Goal: Task Accomplishment & Management: Complete application form

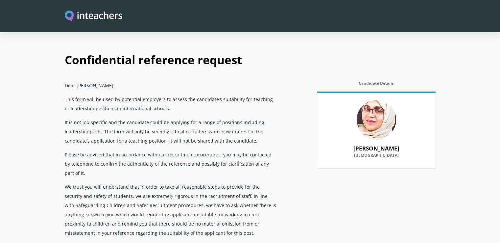
select select "2025"
select select "Yes"
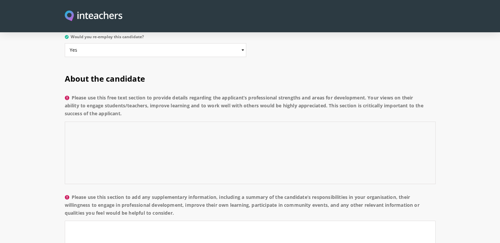
click at [214, 125] on textarea "Please use this free text section to provide details regarding the applicant’s …" at bounding box center [250, 152] width 371 height 62
paste textarea "I have had the pleasure of line managing [Candidate’s Name] since taking up my …"
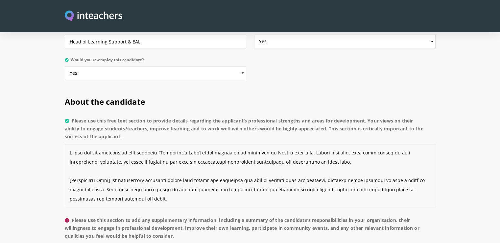
scroll to position [427, 0]
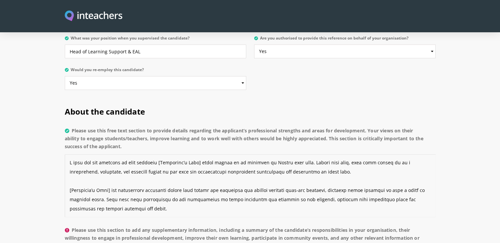
drag, startPoint x: 199, startPoint y: 143, endPoint x: 156, endPoint y: 143, distance: 42.4
click at [156, 154] on textarea "Please use this free text section to provide details regarding the applicant’s …" at bounding box center [250, 185] width 371 height 62
click at [168, 154] on textarea "Please use this free text section to provide details regarding the applicant’s …" at bounding box center [250, 185] width 371 height 62
click at [166, 154] on textarea "Please use this free text section to provide details regarding the applicant’s …" at bounding box center [250, 185] width 371 height 62
click at [296, 154] on textarea "Please use this free text section to provide details regarding the applicant’s …" at bounding box center [250, 185] width 371 height 62
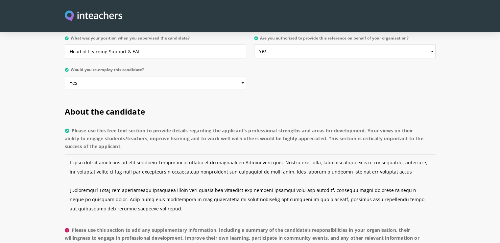
click at [298, 154] on textarea "Please use this free text section to provide details regarding the applicant’s …" at bounding box center [250, 185] width 371 height 62
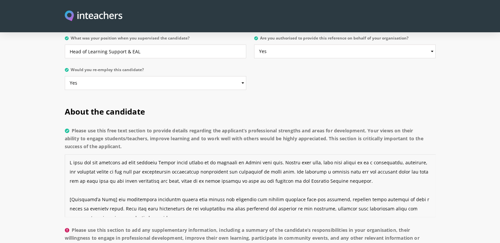
drag, startPoint x: 111, startPoint y: 180, endPoint x: 45, endPoint y: 185, distance: 66.6
click at [92, 156] on textarea "Please use this free text section to provide details regarding the applicant’s …" at bounding box center [250, 185] width 371 height 62
click at [222, 154] on textarea "Please use this free text section to provide details regarding the applicant’s …" at bounding box center [250, 185] width 371 height 62
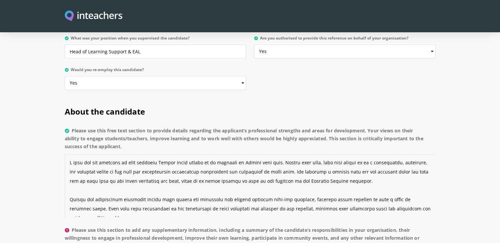
click at [220, 154] on textarea "Please use this free text section to provide details regarding the applicant’s …" at bounding box center [250, 185] width 371 height 62
click at [253, 154] on textarea "Please use this free text section to provide details regarding the applicant’s …" at bounding box center [250, 185] width 371 height 62
click at [336, 156] on textarea "Please use this free text section to provide details regarding the applicant’s …" at bounding box center [250, 185] width 371 height 62
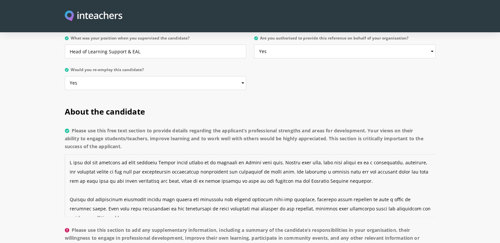
click at [336, 156] on textarea "Please use this free text section to provide details regarding the applicant’s …" at bounding box center [250, 185] width 371 height 62
click at [130, 161] on textarea "Please use this free text section to provide details regarding the applicant’s …" at bounding box center [250, 185] width 371 height 62
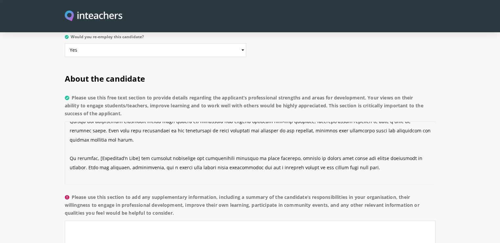
scroll to position [55, 0]
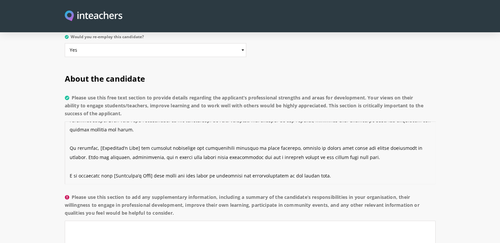
click at [69, 128] on textarea "Please use this free text section to provide details regarding the applicant’s …" at bounding box center [250, 152] width 371 height 62
drag, startPoint x: 138, startPoint y: 129, endPoint x: 95, endPoint y: 127, distance: 43.4
click at [95, 127] on textarea "Please use this free text section to provide details regarding the applicant’s …" at bounding box center [250, 152] width 371 height 62
click at [69, 156] on textarea "Please use this free text section to provide details regarding the applicant’s …" at bounding box center [250, 152] width 371 height 62
drag, startPoint x: 154, startPoint y: 157, endPoint x: 112, endPoint y: 157, distance: 42.1
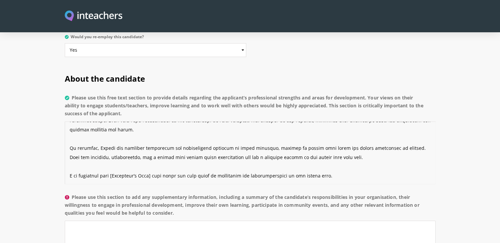
click at [112, 157] on textarea "Please use this free text section to provide details regarding the applicant’s …" at bounding box center [250, 152] width 371 height 62
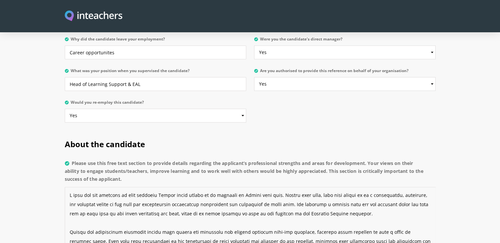
scroll to position [394, 0]
click at [276, 187] on textarea "Please use this free text section to provide details regarding the applicant’s …" at bounding box center [250, 218] width 371 height 62
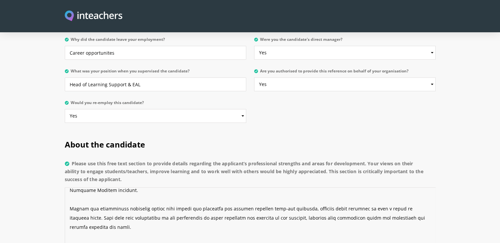
scroll to position [0, 0]
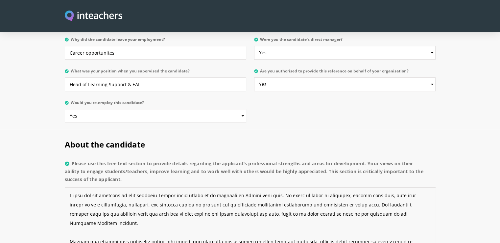
click at [381, 187] on textarea "Please use this free text section to provide details regarding the applicant’s …" at bounding box center [250, 218] width 371 height 62
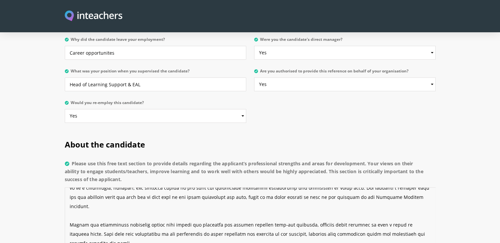
scroll to position [33, 0]
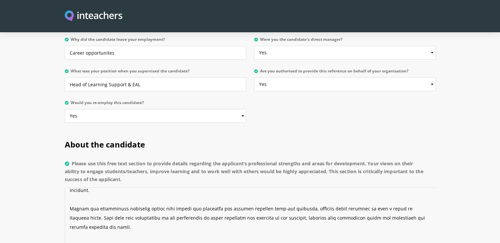
click at [323, 187] on textarea "Please use this free text section to provide details regarding the applicant’s …" at bounding box center [250, 218] width 371 height 62
click at [76, 188] on textarea "Please use this free text section to provide details regarding the applicant’s …" at bounding box center [250, 218] width 371 height 62
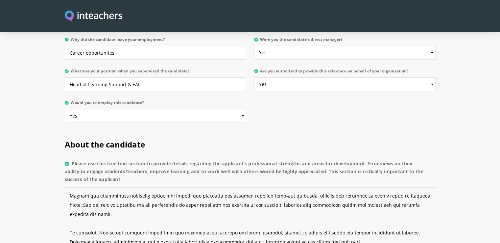
scroll to position [46, 0]
drag, startPoint x: 121, startPoint y: 195, endPoint x: 398, endPoint y: 195, distance: 277.5
click at [398, 195] on textarea "Please use this free text section to provide details regarding the applicant’s …" at bounding box center [250, 218] width 371 height 62
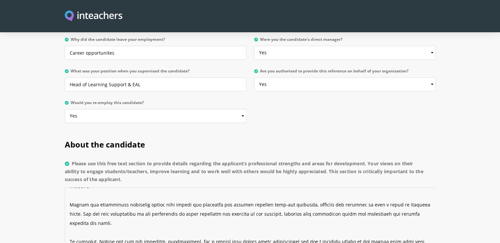
click at [267, 187] on textarea "Please use this free text section to provide details regarding the applicant’s …" at bounding box center [250, 218] width 371 height 62
paste textarea "provided thoughtful and constructive feedback on pupil progress, helping to inf…"
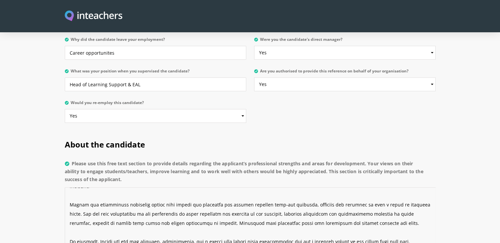
scroll to position [46, 0]
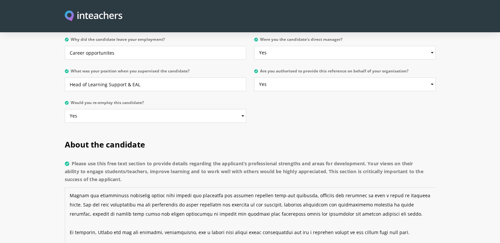
click at [364, 187] on textarea "Please use this free text section to provide details regarding the applicant’s …" at bounding box center [250, 218] width 371 height 62
drag, startPoint x: 94, startPoint y: 203, endPoint x: 66, endPoint y: 201, distance: 27.7
click at [66, 201] on textarea "Please use this free text section to provide details regarding the applicant’s …" at bounding box center [250, 218] width 371 height 62
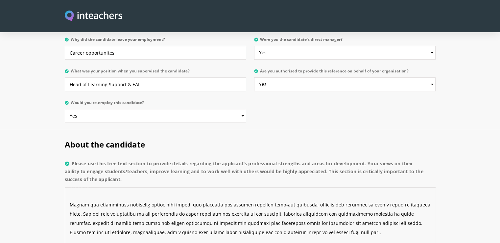
scroll to position [28, 0]
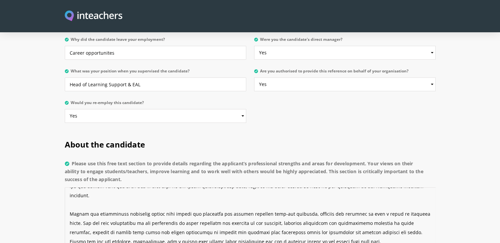
click at [380, 203] on textarea "Please use this free text section to provide details regarding the applicant’s …" at bounding box center [250, 218] width 371 height 62
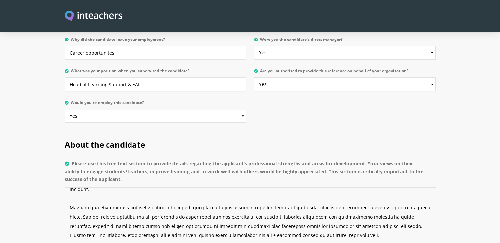
scroll to position [37, 0]
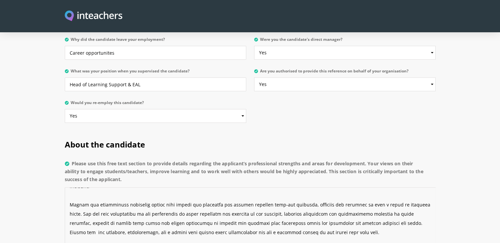
drag, startPoint x: 354, startPoint y: 194, endPoint x: 368, endPoint y: 204, distance: 16.7
click at [368, 204] on textarea "Please use this free text section to provide details regarding the applicant’s …" at bounding box center [250, 218] width 371 height 62
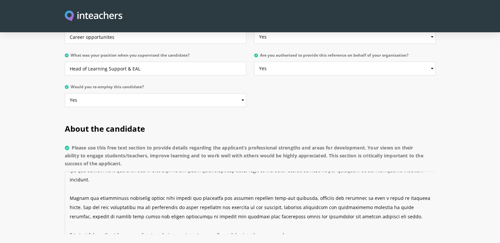
scroll to position [394, 0]
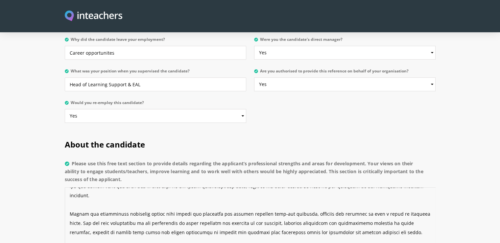
drag, startPoint x: 285, startPoint y: 221, endPoint x: 67, endPoint y: 223, distance: 217.6
click at [67, 223] on textarea "Please use this free text section to provide details regarding the applicant’s …" at bounding box center [250, 218] width 371 height 62
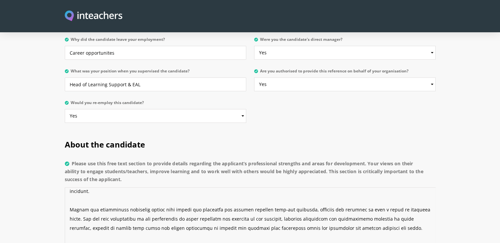
scroll to position [41, 0]
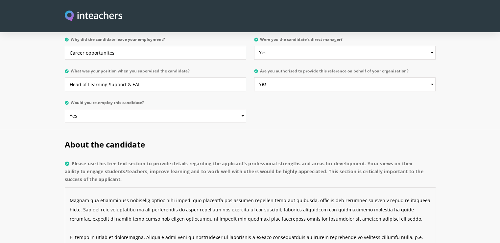
drag, startPoint x: 268, startPoint y: 225, endPoint x: 67, endPoint y: 211, distance: 202.0
click at [67, 211] on textarea "Please use this free text section to provide details regarding the applicant’s …" at bounding box center [250, 218] width 371 height 62
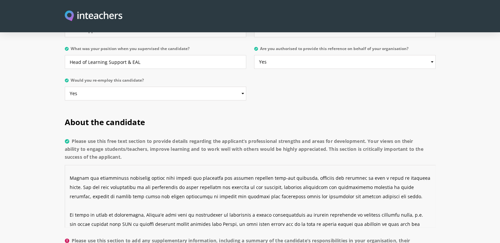
scroll to position [427, 0]
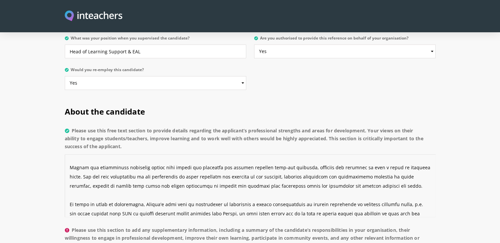
paste textarea "for development, Samrin would benefit from developing a deeper understanding of…"
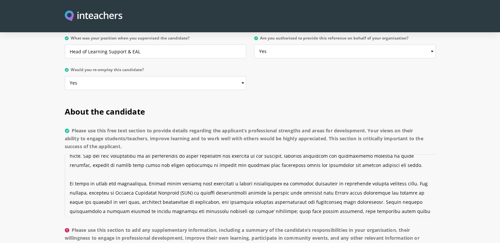
scroll to position [64, 0]
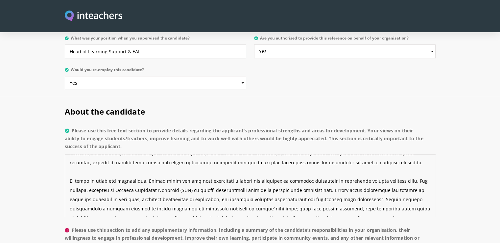
drag, startPoint x: 330, startPoint y: 190, endPoint x: 50, endPoint y: 157, distance: 281.3
paste textarea "Similarly, while Samrin has experience using interventions such as Toe by Toe a…"
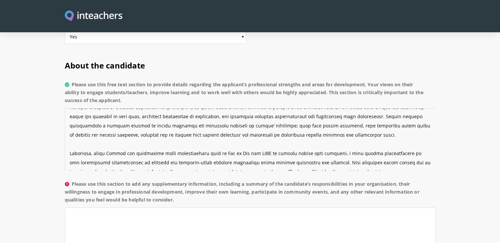
scroll to position [559, 0]
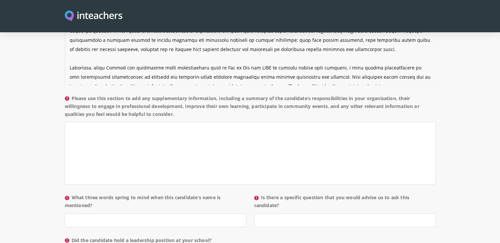
type textarea "I have had the pleasure of line managing Samrin since taking up my position in …"
click at [160, 144] on textarea "Please use this section to add any supplementary information, including a summa…" at bounding box center [250, 153] width 371 height 62
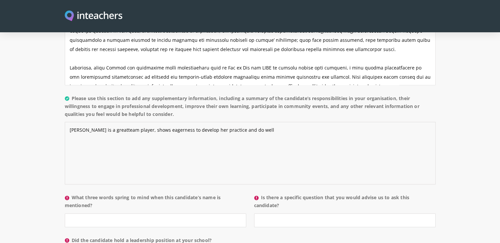
click at [112, 122] on textarea "Samrin is a greatteam player, shows eagerness to develop her practice and do we…" at bounding box center [250, 153] width 371 height 62
click at [93, 122] on textarea "Samrin is a reteam player, shows eagerness to develop her practice and do well" at bounding box center [250, 153] width 371 height 62
click at [96, 122] on textarea "Samrin is a reteam player, shows eagerness to develop her practice and do well" at bounding box center [250, 153] width 371 height 62
click at [137, 122] on textarea "Samrin is a great team player, shows eagerness to develop her practice and do w…" at bounding box center [250, 153] width 371 height 62
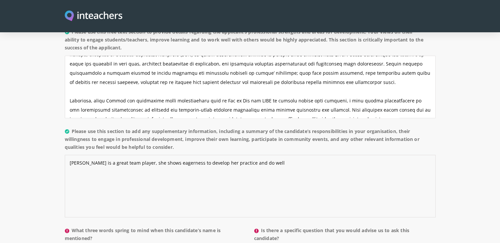
click at [260, 155] on textarea "Samrin is a great team player, she shows eagerness to develop her practice and …" at bounding box center [250, 186] width 371 height 62
drag, startPoint x: 176, startPoint y: 129, endPoint x: 72, endPoint y: 112, distance: 104.9
click at [72, 127] on label "Please use this section to add any supplementary information, including a summa…" at bounding box center [250, 141] width 371 height 28
click at [126, 155] on textarea "Samrin is a great team player, she shows eagerness to develop her practice and …" at bounding box center [250, 186] width 371 height 62
click at [399, 155] on textarea "Samrin is a great team player, she shows eagerness to develop her practice and …" at bounding box center [250, 186] width 371 height 62
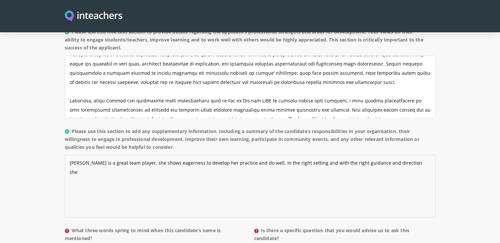
drag, startPoint x: 399, startPoint y: 144, endPoint x: 264, endPoint y: 146, distance: 134.5
click at [264, 155] on textarea "Samrin is a great team player, she shows eagerness to develop her practice and …" at bounding box center [250, 186] width 371 height 62
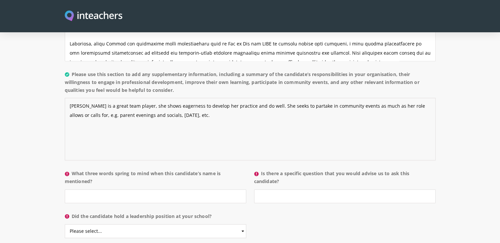
scroll to position [592, 0]
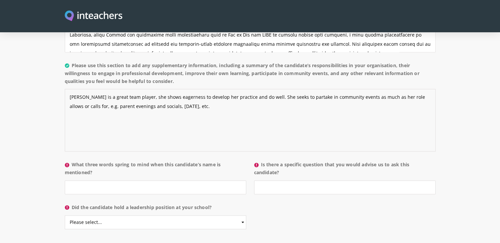
type textarea "Samrin is a great team player, she shows eagerness to develop her practice and …"
click at [160, 180] on input "What three words spring to mind when this candidate’s name is mentioned?" at bounding box center [155, 187] width 181 height 14
type input "Reliable, professional and cooperative"
click at [287, 180] on input "Is there a specific question that you would advise us to ask this candidate?" at bounding box center [344, 187] width 181 height 14
click at [231, 215] on select "Please select... Yes No" at bounding box center [155, 222] width 181 height 14
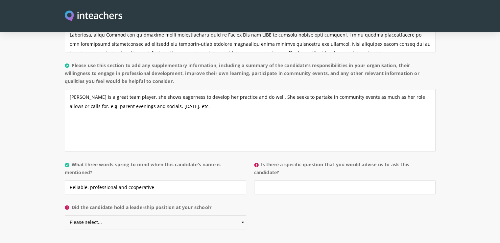
select select "No"
click at [65, 215] on select "Please select... Yes No" at bounding box center [155, 222] width 181 height 14
click at [302, 190] on div "About the candidate Please use this free text section to provide details regard…" at bounding box center [250, 116] width 371 height 368
drag, startPoint x: 297, startPoint y: 169, endPoint x: 292, endPoint y: 170, distance: 5.4
click at [297, 180] on input "Is there a specific question that you would advise us to ask this candidate?" at bounding box center [344, 187] width 181 height 14
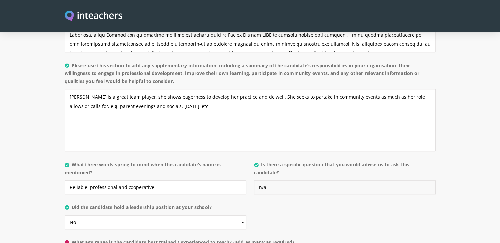
type input "n/a"
click at [296, 186] on div "About the candidate Please use this free text section to provide details regard…" at bounding box center [250, 116] width 371 height 368
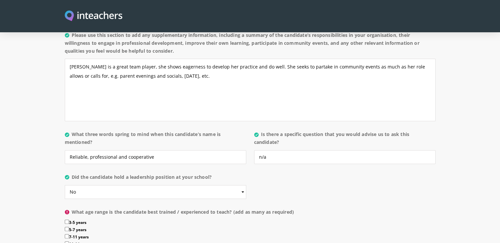
scroll to position [657, 0]
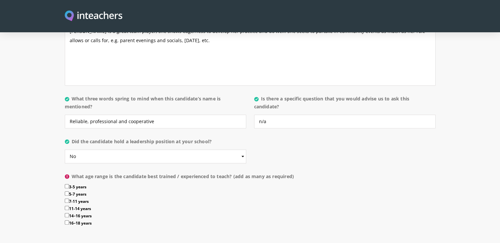
click at [71, 198] on label "7-11 years" at bounding box center [250, 201] width 371 height 7
click at [69, 198] on input "7-11 years" at bounding box center [67, 200] width 4 height 4
checkbox input "true"
click at [191, 213] on label "14–16 years" at bounding box center [250, 216] width 371 height 7
click at [69, 213] on input "14–16 years" at bounding box center [67, 215] width 4 height 4
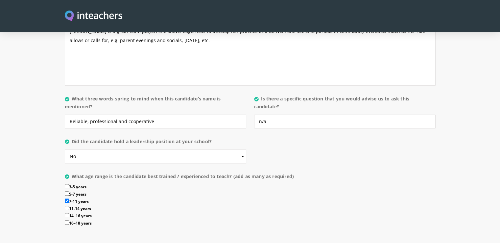
checkbox input "true"
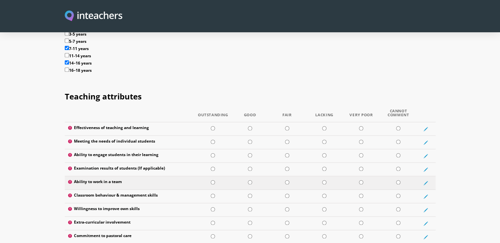
scroll to position [822, 0]
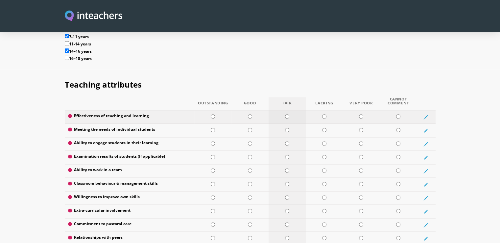
click at [287, 114] on input "radio" at bounding box center [287, 116] width 4 height 4
radio input "true"
click at [288, 128] on input "radio" at bounding box center [287, 130] width 4 height 4
radio input "true"
click at [249, 141] on input "radio" at bounding box center [250, 143] width 4 height 4
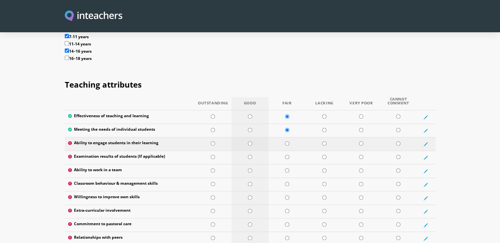
radio input "true"
click at [399, 155] on input "radio" at bounding box center [398, 157] width 4 height 4
radio input "true"
click at [250, 168] on input "radio" at bounding box center [250, 170] width 4 height 4
radio input "true"
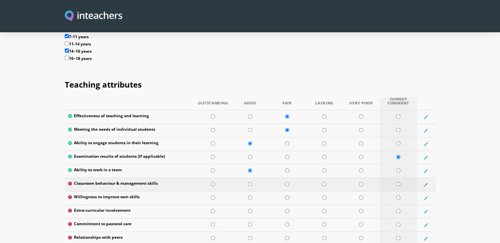
click at [398, 181] on input "radio" at bounding box center [398, 183] width 4 height 4
radio input "true"
click at [251, 195] on input "radio" at bounding box center [250, 197] width 4 height 4
radio input "true"
click at [290, 204] on td at bounding box center [287, 210] width 37 height 13
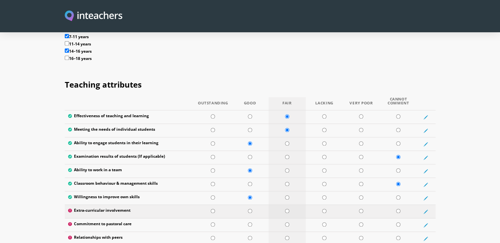
radio input "true"
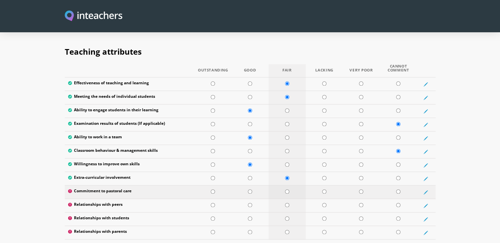
click at [287, 189] on input "radio" at bounding box center [287, 191] width 4 height 4
radio input "true"
click at [248, 203] on input "radio" at bounding box center [250, 205] width 4 height 4
radio input "true"
click at [251, 216] on input "radio" at bounding box center [250, 218] width 4 height 4
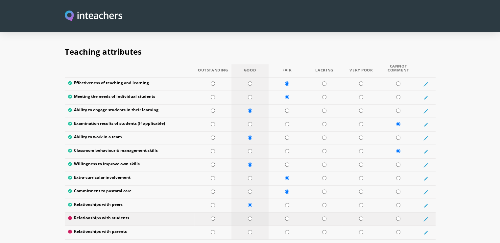
radio input "true"
click at [253, 226] on td at bounding box center [249, 232] width 37 height 13
radio input "true"
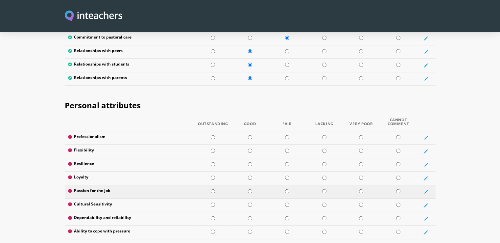
scroll to position [1019, 0]
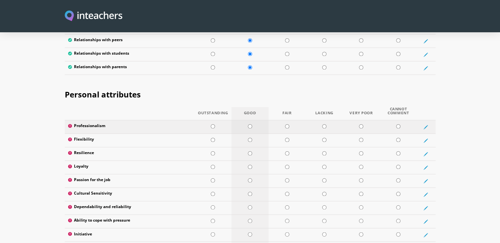
click at [249, 124] on input "radio" at bounding box center [250, 126] width 4 height 4
radio input "true"
click at [252, 133] on td at bounding box center [249, 139] width 37 height 13
radio input "true"
click at [250, 151] on input "radio" at bounding box center [250, 153] width 4 height 4
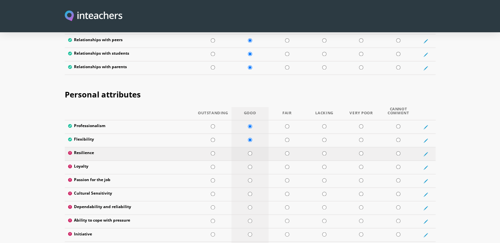
radio input "true"
click at [253, 160] on td at bounding box center [249, 166] width 37 height 13
radio input "true"
click at [287, 164] on input "radio" at bounding box center [287, 166] width 4 height 4
radio input "true"
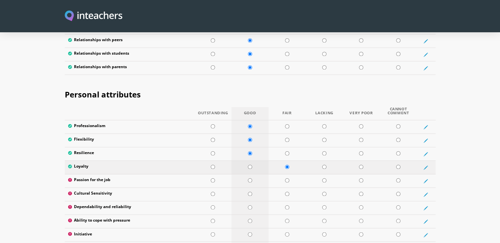
click at [253, 160] on td at bounding box center [249, 166] width 37 height 13
radio input "true"
click at [251, 178] on input "radio" at bounding box center [250, 180] width 4 height 4
radio input "true"
click at [252, 187] on td at bounding box center [249, 193] width 37 height 13
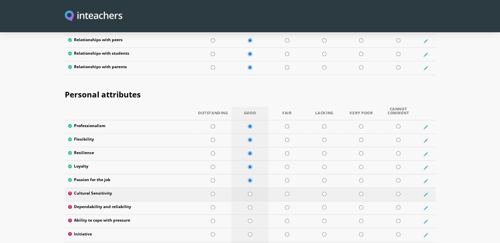
radio input "true"
click at [254, 201] on td at bounding box center [249, 207] width 37 height 13
radio input "true"
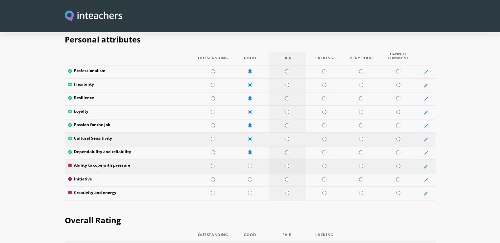
scroll to position [1085, 0]
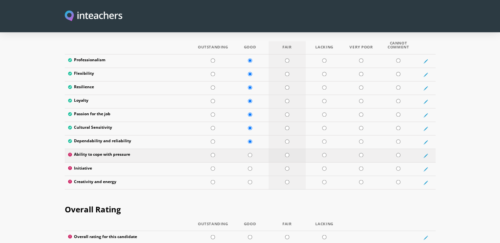
click at [287, 153] on input "radio" at bounding box center [287, 155] width 4 height 4
radio input "true"
click at [253, 162] on td at bounding box center [249, 168] width 37 height 13
radio input "true"
click at [285, 179] on input "radio" at bounding box center [287, 181] width 4 height 4
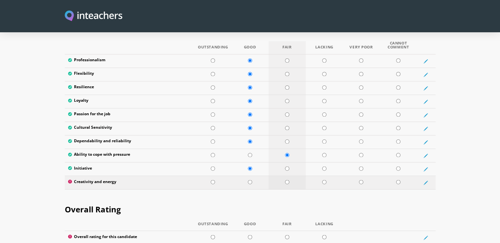
radio input "true"
click at [251, 153] on input "radio" at bounding box center [250, 155] width 4 height 4
radio input "true"
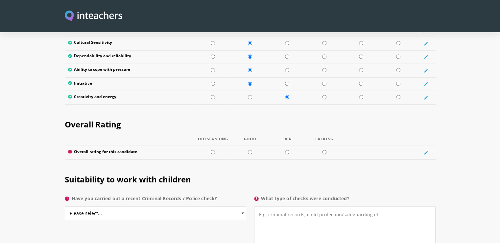
scroll to position [1183, 0]
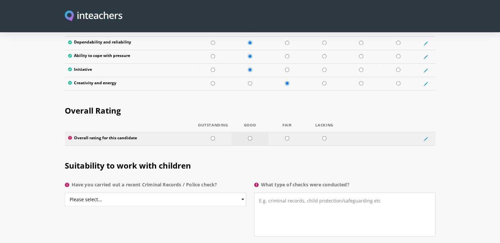
click at [252, 132] on td at bounding box center [249, 138] width 37 height 13
radio input "true"
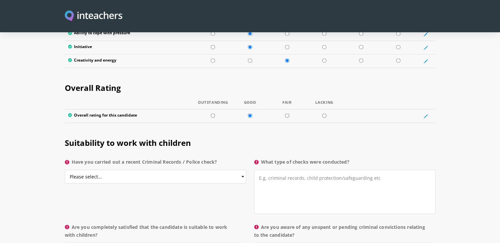
scroll to position [1216, 0]
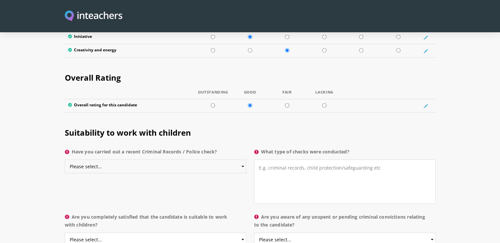
click at [174, 159] on select "Please select... Yes No Do not know" at bounding box center [155, 166] width 181 height 14
select select "Do not know"
click at [65, 159] on select "Please select... Yes No Do not know" at bounding box center [155, 166] width 181 height 14
click at [344, 159] on textarea "What type of checks were conducted?" at bounding box center [344, 181] width 181 height 44
type textarea "HR would be best placed to answer this"
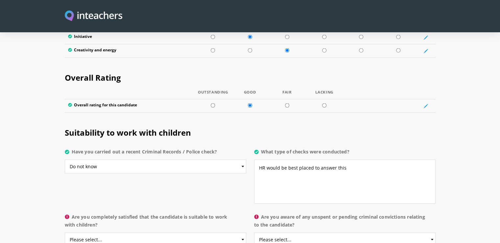
click at [151, 210] on p "Are you completely satisfied that the candidate is suitable to work with childr…" at bounding box center [155, 231] width 181 height 43
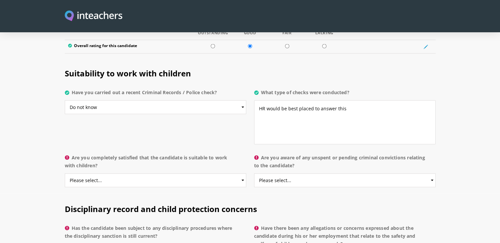
scroll to position [1282, 0]
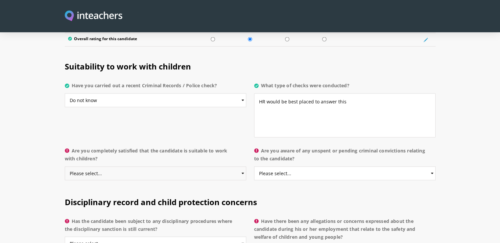
click at [152, 166] on select "Please select... Yes No Do not know" at bounding box center [155, 173] width 181 height 14
select select "Yes"
click at [65, 166] on select "Please select... Yes No Do not know" at bounding box center [155, 173] width 181 height 14
click at [149, 144] on p "Are you completely satisfied that the candidate is suitable to work with childr…" at bounding box center [155, 165] width 181 height 43
click at [297, 166] on select "Please select... Yes No Do not know" at bounding box center [344, 173] width 181 height 14
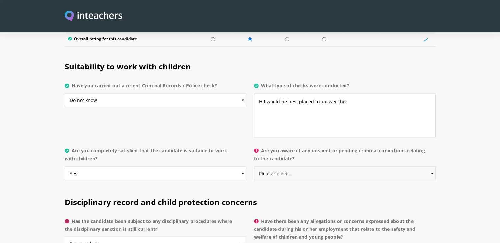
select select "No"
click at [254, 166] on select "Please select... Yes No Do not know" at bounding box center [344, 173] width 181 height 14
click at [212, 147] on label "Are you completely satisfied that the candidate is suitable to work with childr…" at bounding box center [155, 157] width 181 height 20
click at [212, 166] on select "Please select... Yes No Do not know" at bounding box center [155, 173] width 181 height 14
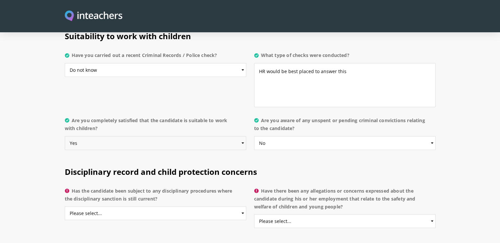
scroll to position [1348, 0]
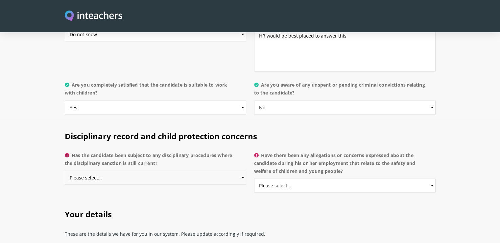
click at [153, 171] on select "Please select... Yes No Do not know" at bounding box center [155, 178] width 181 height 14
click at [65, 171] on select "Please select... Yes No Do not know" at bounding box center [155, 178] width 181 height 14
click at [195, 171] on select "Please select... Yes No Do not know" at bounding box center [155, 178] width 181 height 14
select select "Do not know"
click at [65, 171] on select "Please select... Yes No Do not know" at bounding box center [155, 178] width 181 height 14
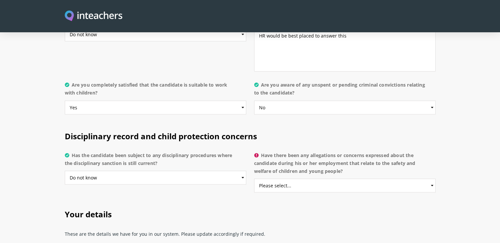
drag, startPoint x: 208, startPoint y: 175, endPoint x: 218, endPoint y: 177, distance: 10.3
click at [208, 175] on div "Disciplinary record and child protection concerns Has the candidate been subjec…" at bounding box center [250, 160] width 379 height 78
click at [288, 179] on select "Please select... Yes No Do not know" at bounding box center [344, 186] width 181 height 14
select select "No"
click at [254, 179] on select "Please select... Yes No Do not know" at bounding box center [344, 186] width 181 height 14
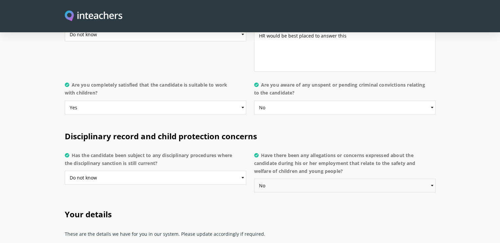
drag, startPoint x: 278, startPoint y: 163, endPoint x: 279, endPoint y: 170, distance: 6.9
click at [278, 179] on select "Please select... Yes No Do not know" at bounding box center [344, 186] width 181 height 14
click at [227, 199] on h2 "Your details" at bounding box center [250, 213] width 371 height 28
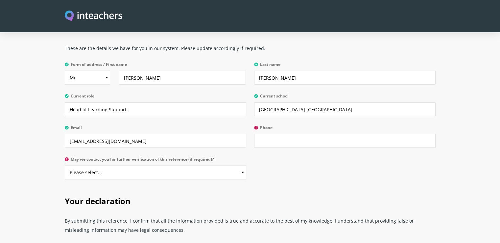
scroll to position [1545, 0]
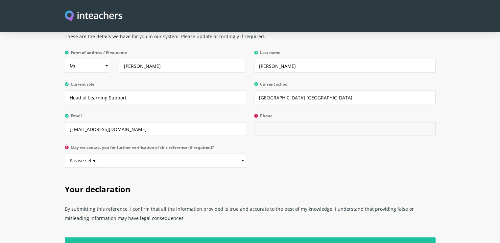
click at [276, 122] on input "Phone" at bounding box center [344, 129] width 181 height 14
type input "0534709486"
click at [171, 154] on select "Please select... Yes No" at bounding box center [155, 161] width 181 height 14
select select "Yes"
click at [65, 154] on select "Please select... Yes No" at bounding box center [155, 161] width 181 height 14
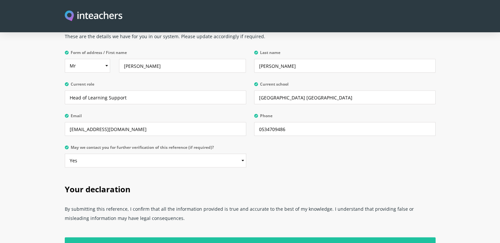
click at [299, 174] on h2 "Your declaration" at bounding box center [250, 188] width 371 height 28
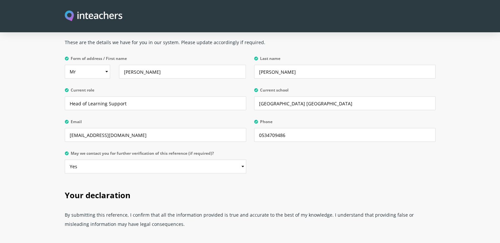
scroll to position [1611, 0]
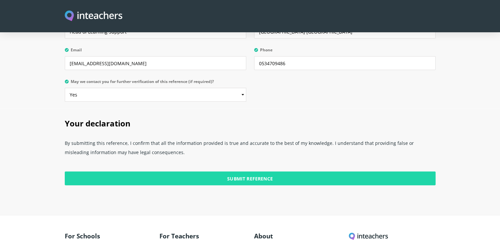
click at [283, 171] on input "Submit Reference" at bounding box center [250, 178] width 371 height 14
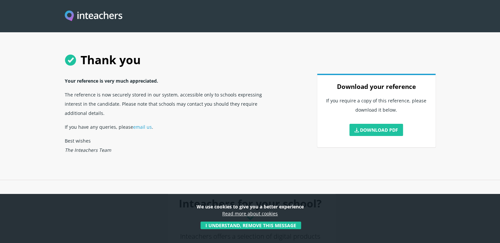
click at [195, 120] on p "If you have any queries, please email us ." at bounding box center [171, 127] width 213 height 14
